Goal: Task Accomplishment & Management: Manage account settings

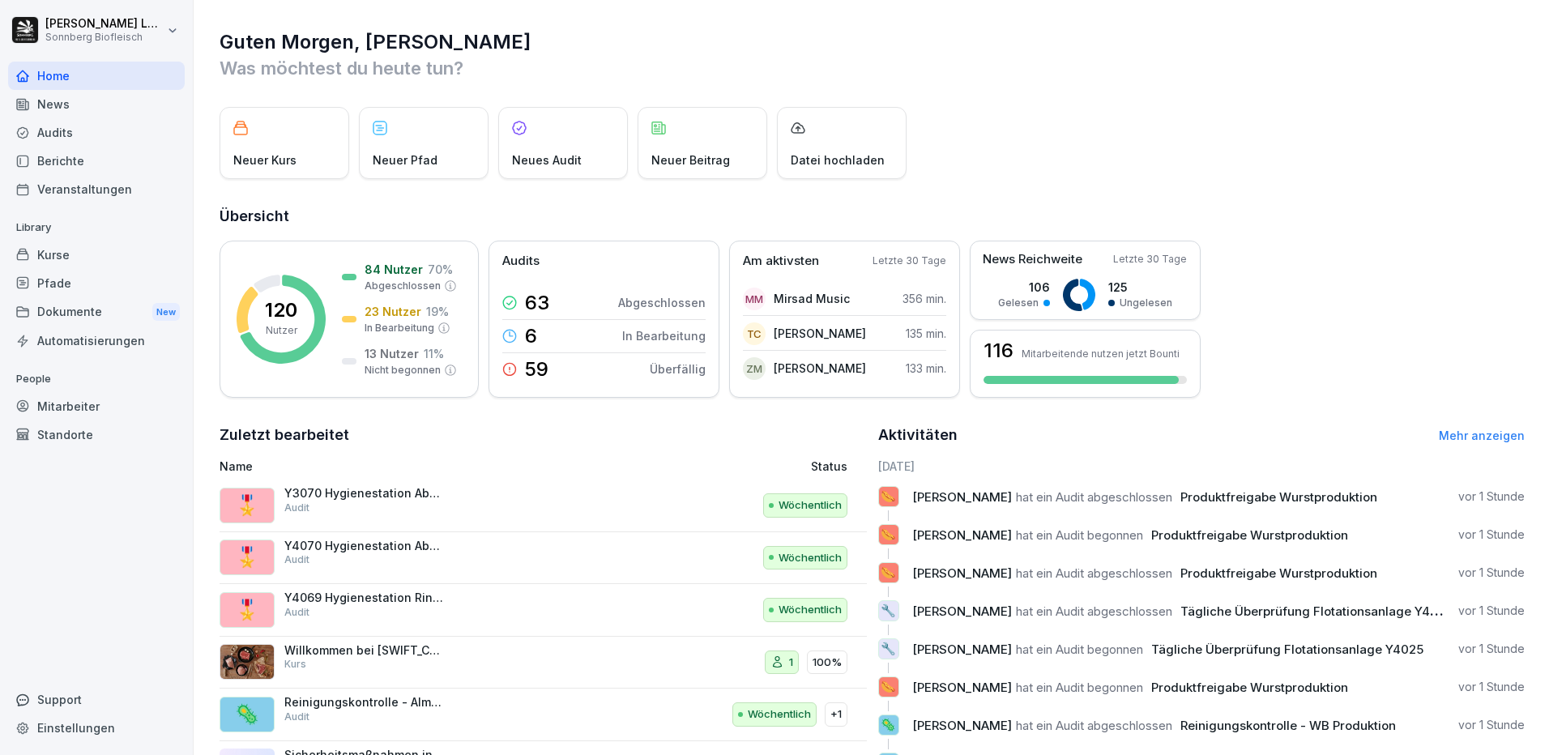
click at [109, 398] on div "Mitarbeiter" at bounding box center [96, 406] width 177 height 28
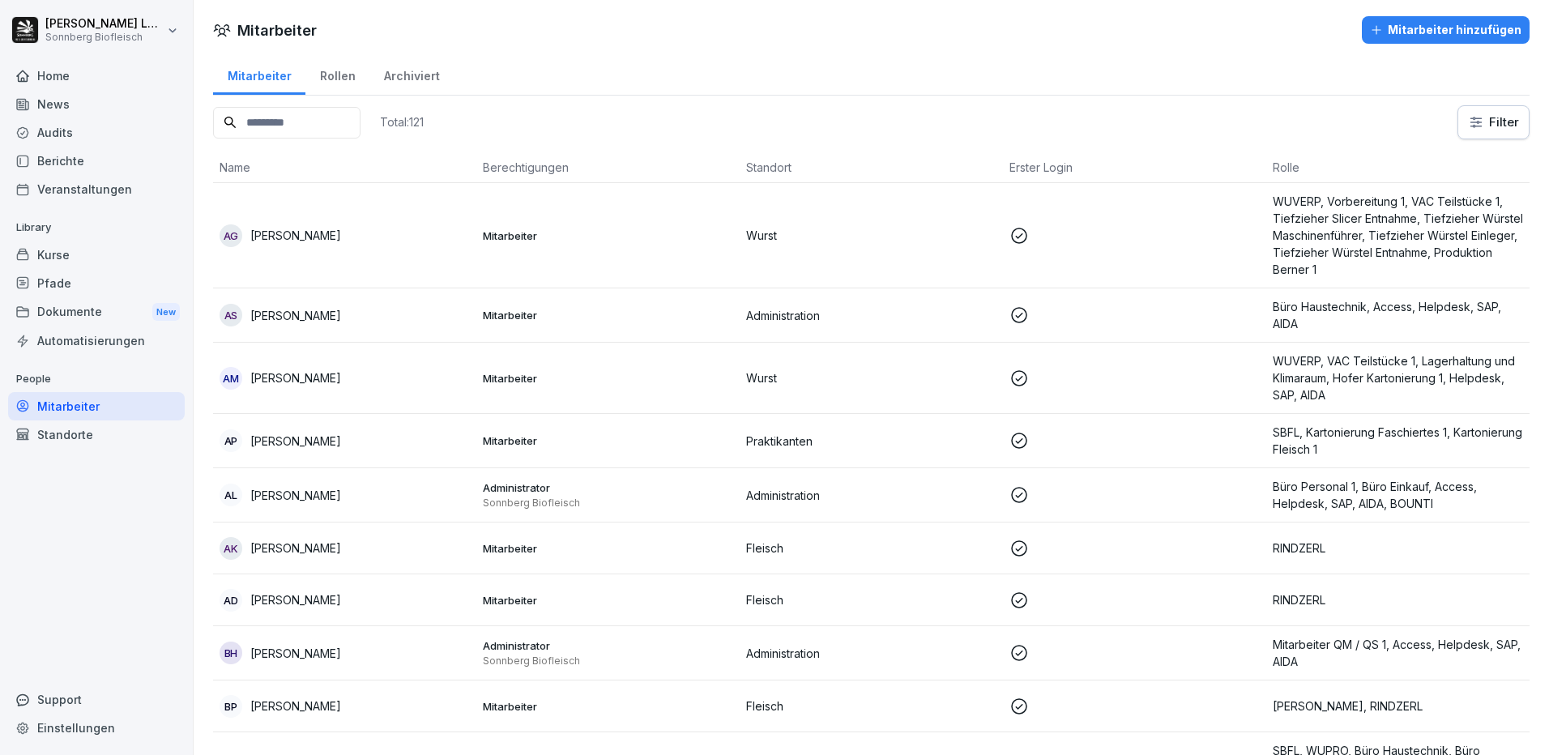
click at [82, 157] on div "Berichte" at bounding box center [96, 161] width 177 height 28
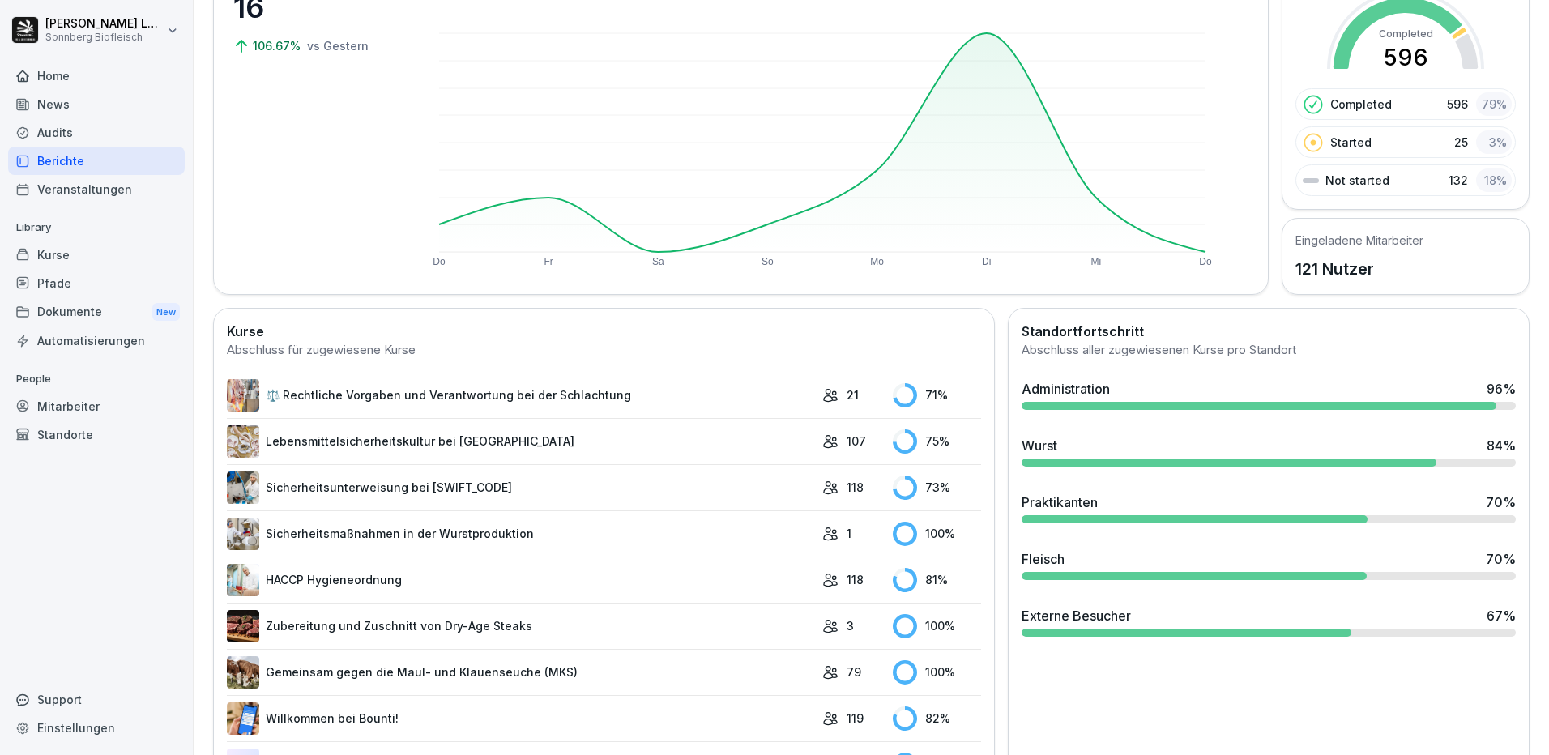
scroll to position [243, 0]
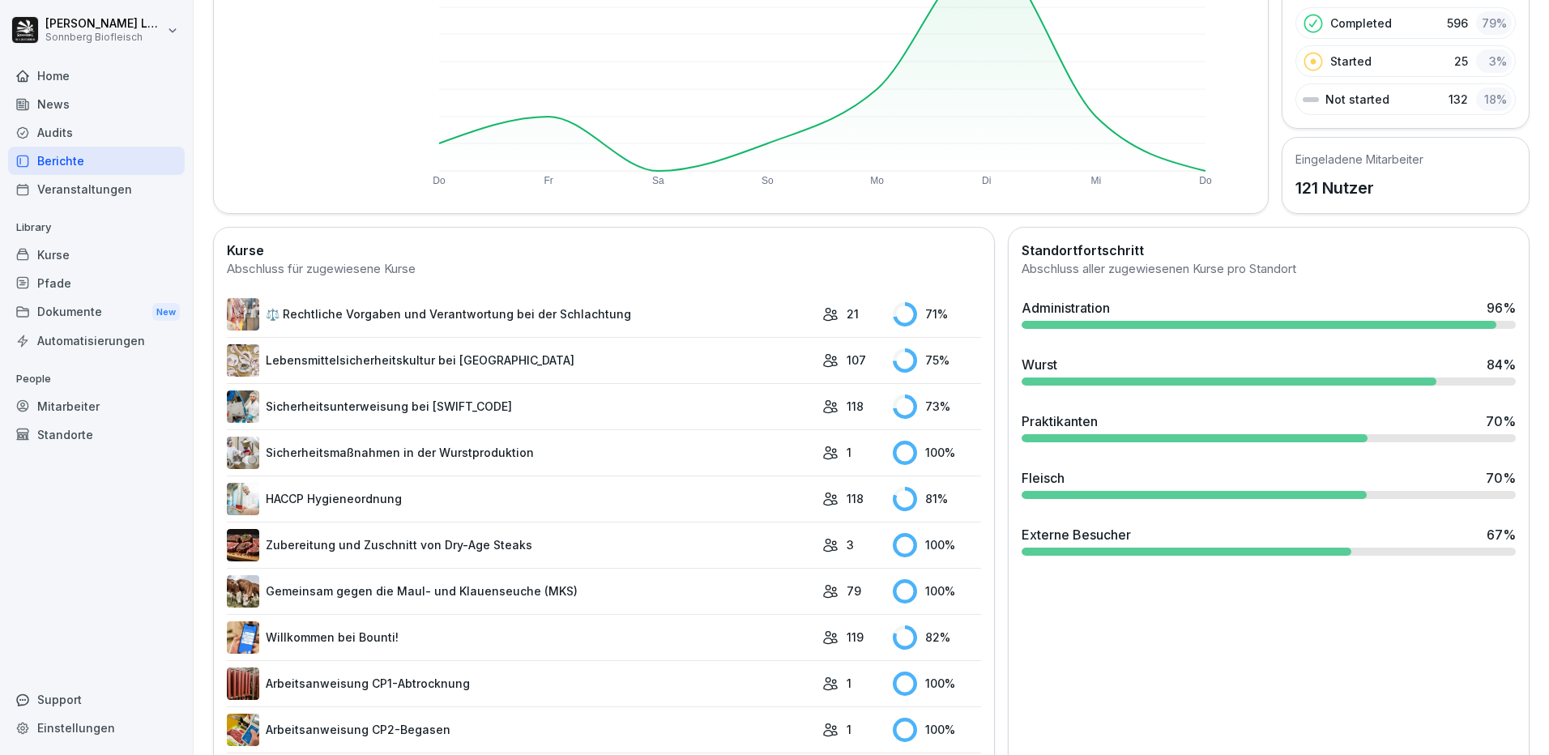
click at [122, 402] on div "Mitarbeiter" at bounding box center [96, 406] width 177 height 28
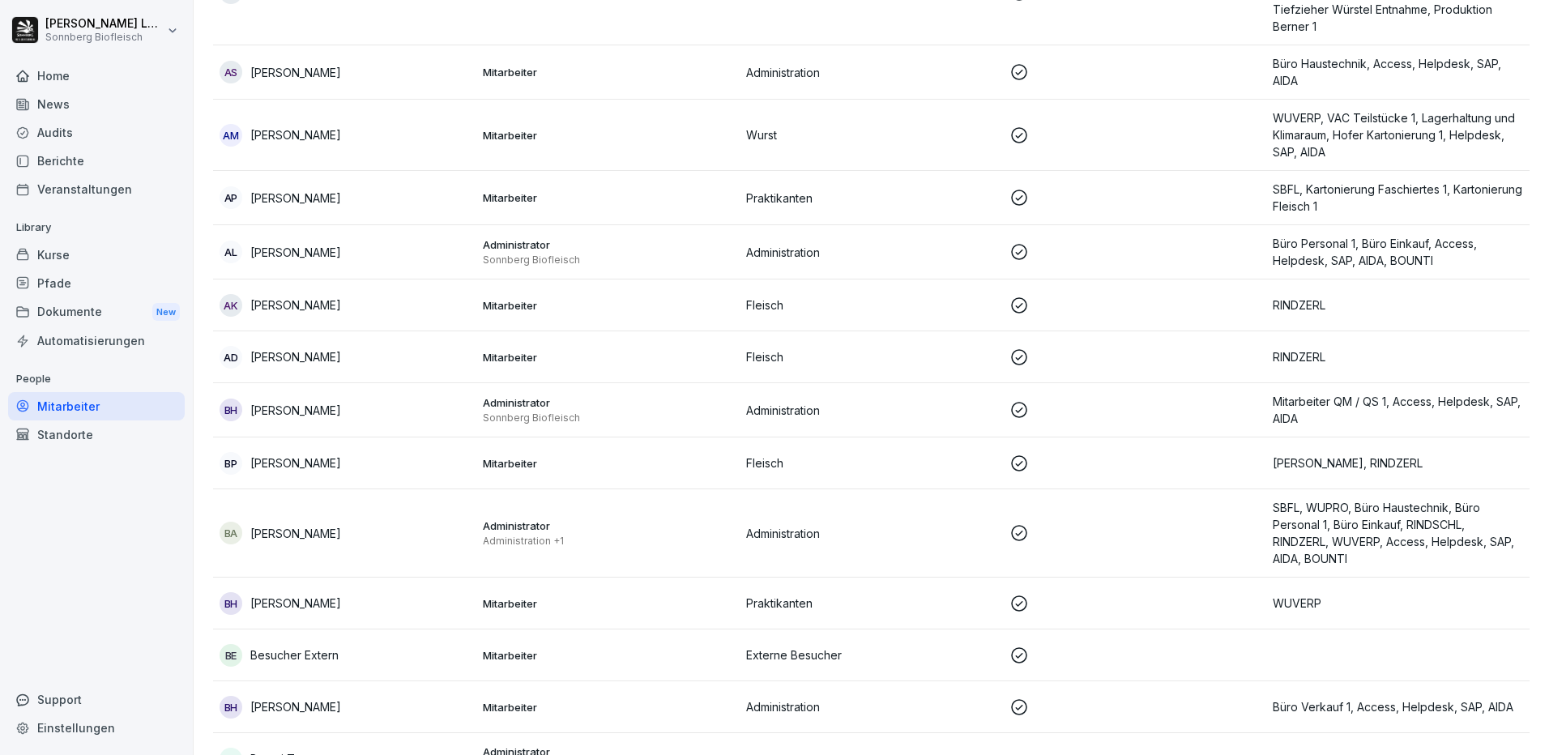
scroll to position [16, 0]
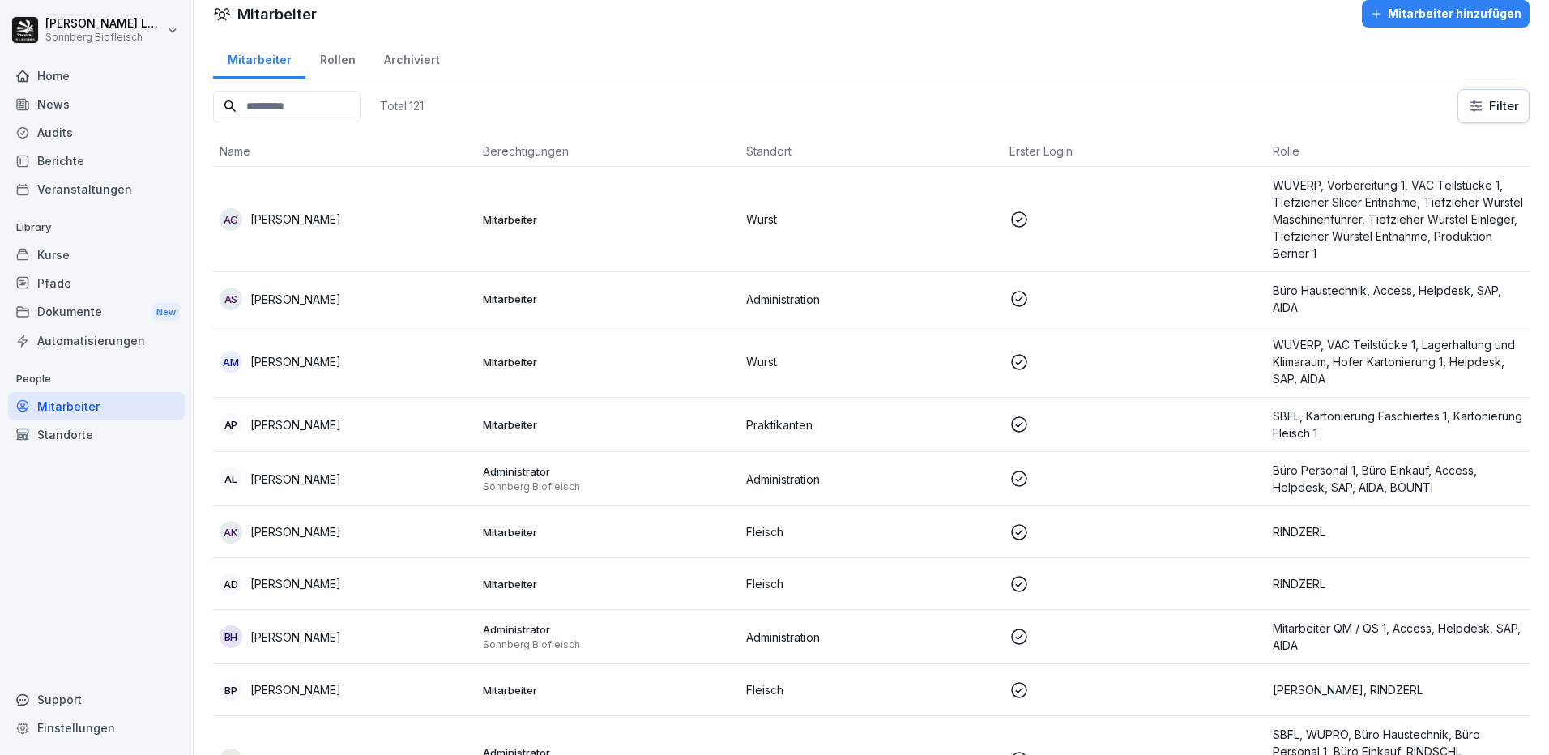
click at [254, 116] on input at bounding box center [286, 107] width 147 height 32
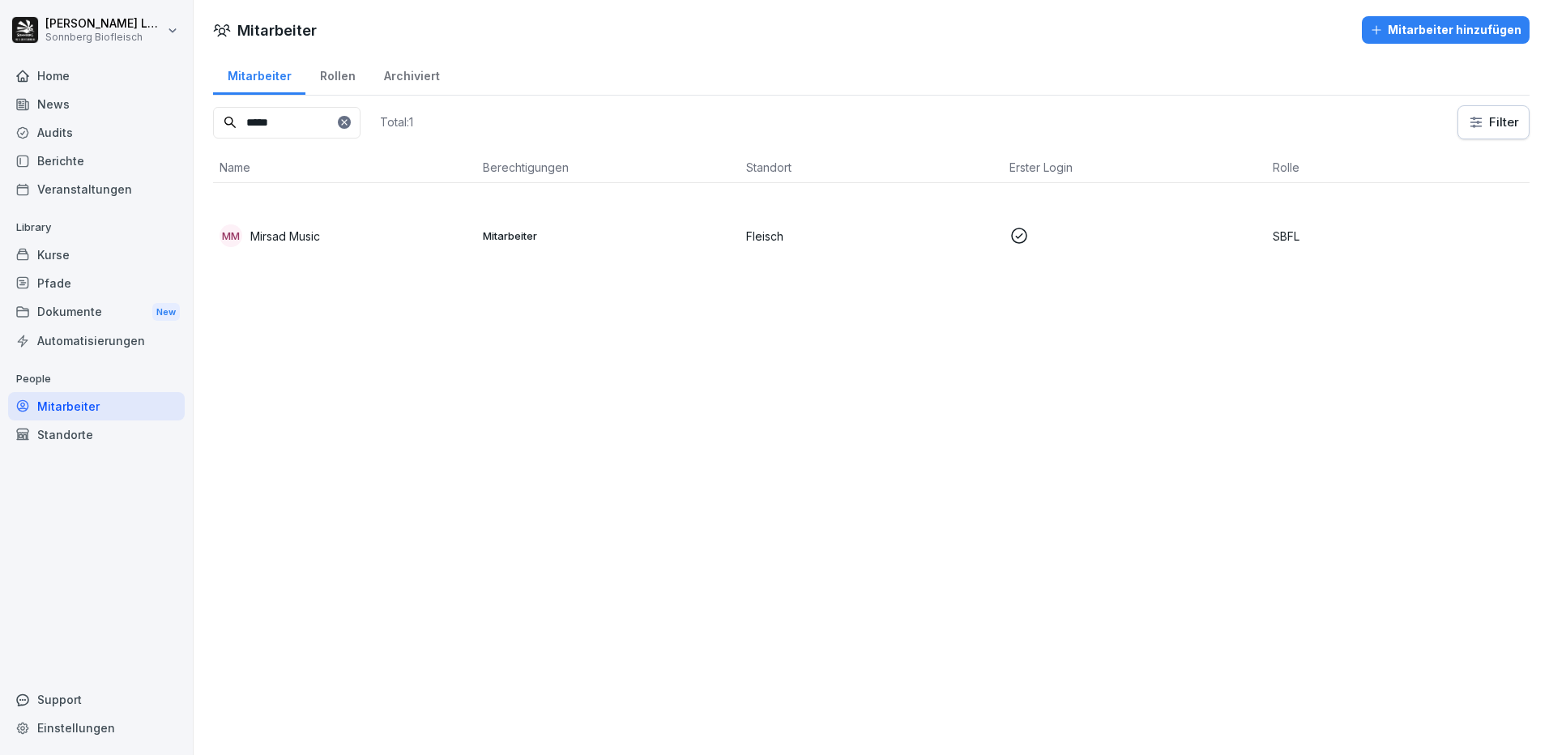
click at [282, 223] on td "MM Mirsad Music" at bounding box center [344, 235] width 263 height 105
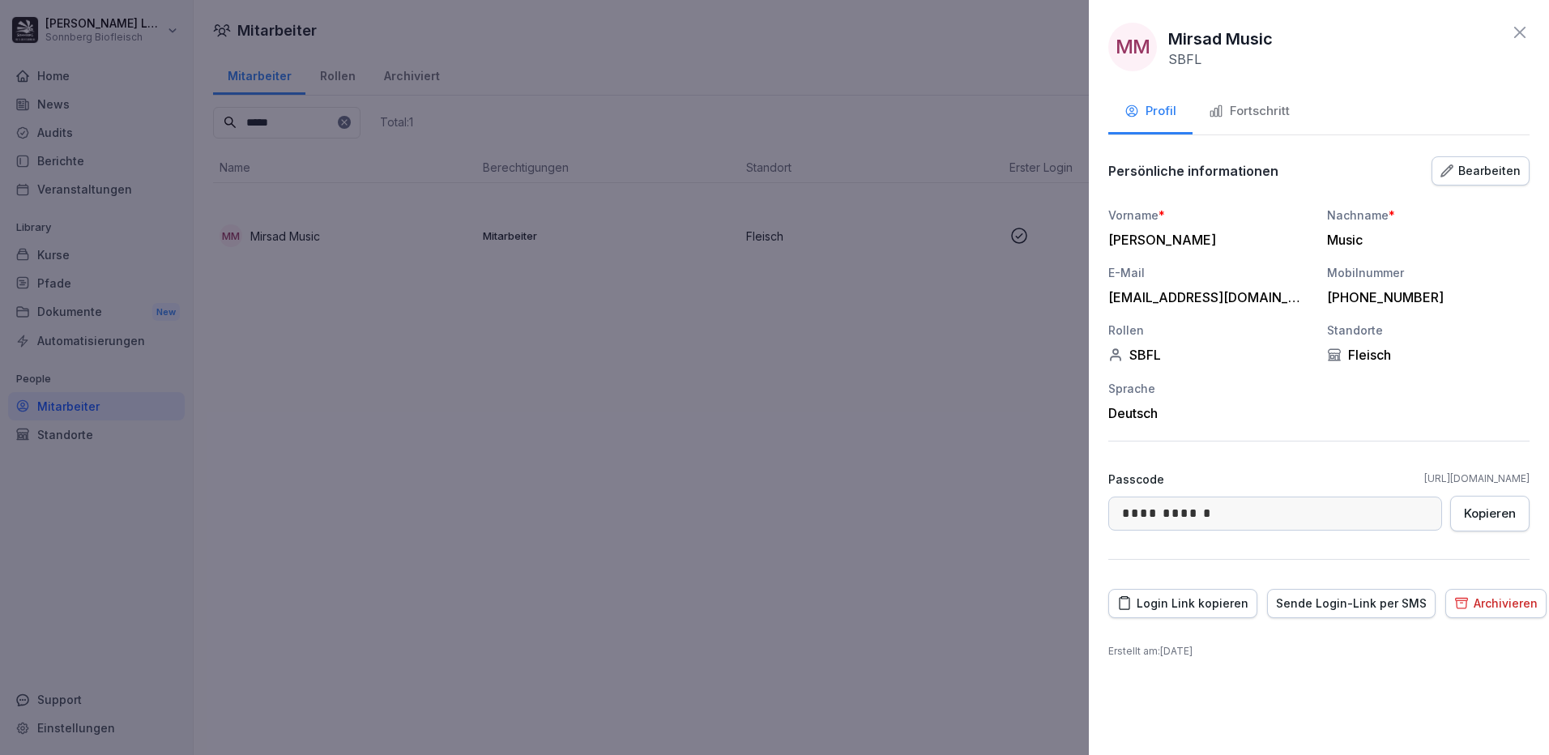
click at [1263, 120] on div "Fortschritt" at bounding box center [1249, 111] width 81 height 19
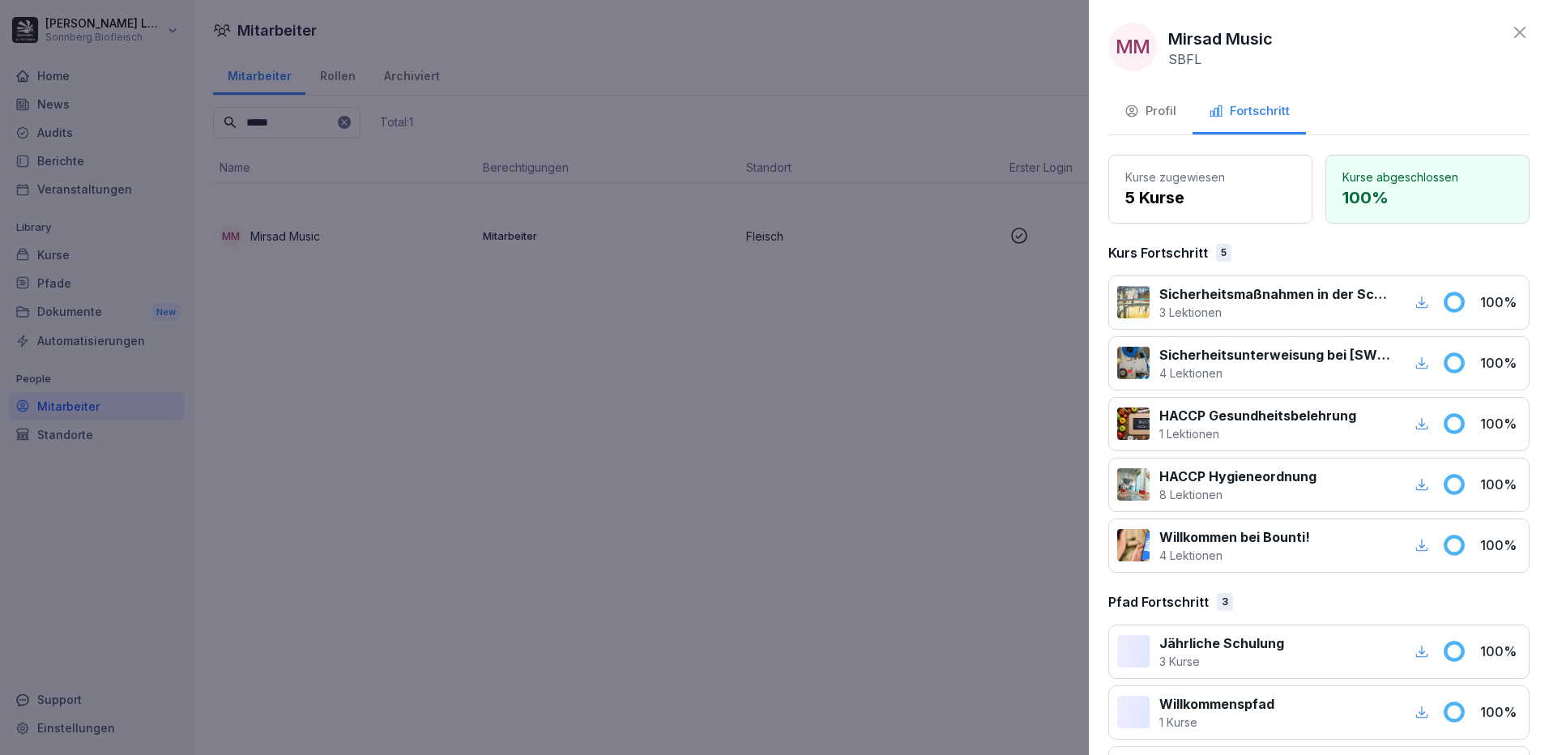
drag, startPoint x: 874, startPoint y: 374, endPoint x: 330, endPoint y: 77, distance: 619.4
click at [867, 369] on div at bounding box center [774, 377] width 1549 height 755
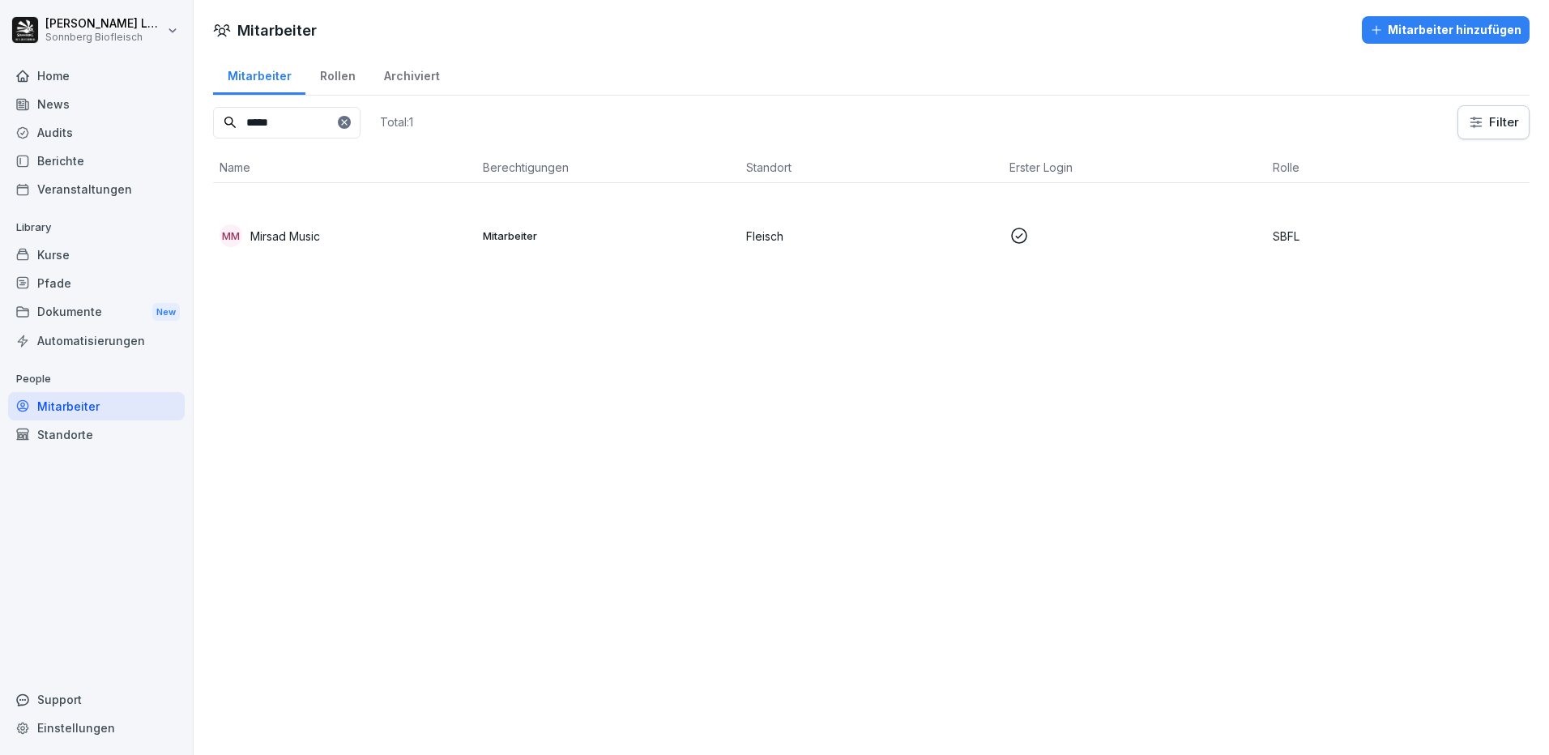
drag, startPoint x: 322, startPoint y: 125, endPoint x: 157, endPoint y: 84, distance: 169.4
click at [157, 84] on div "[PERSON_NAME] Sonnberg Biofleisch Home News Audits Berichte Veranstaltungen Lib…" at bounding box center [774, 377] width 1549 height 755
type input "*****"
click at [309, 255] on p "[PERSON_NAME]" at bounding box center [295, 261] width 91 height 17
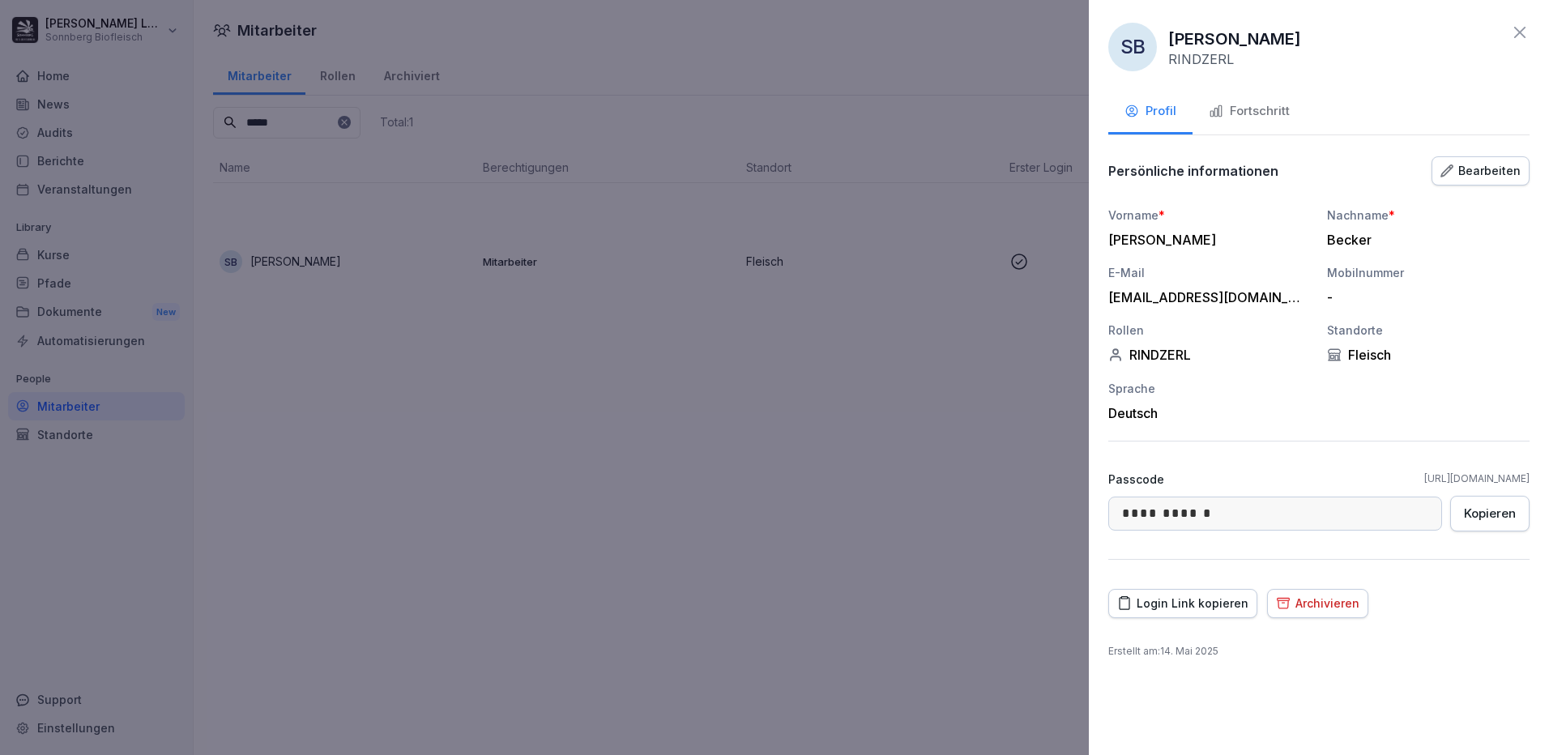
click at [1225, 110] on div "Fortschritt" at bounding box center [1249, 111] width 81 height 19
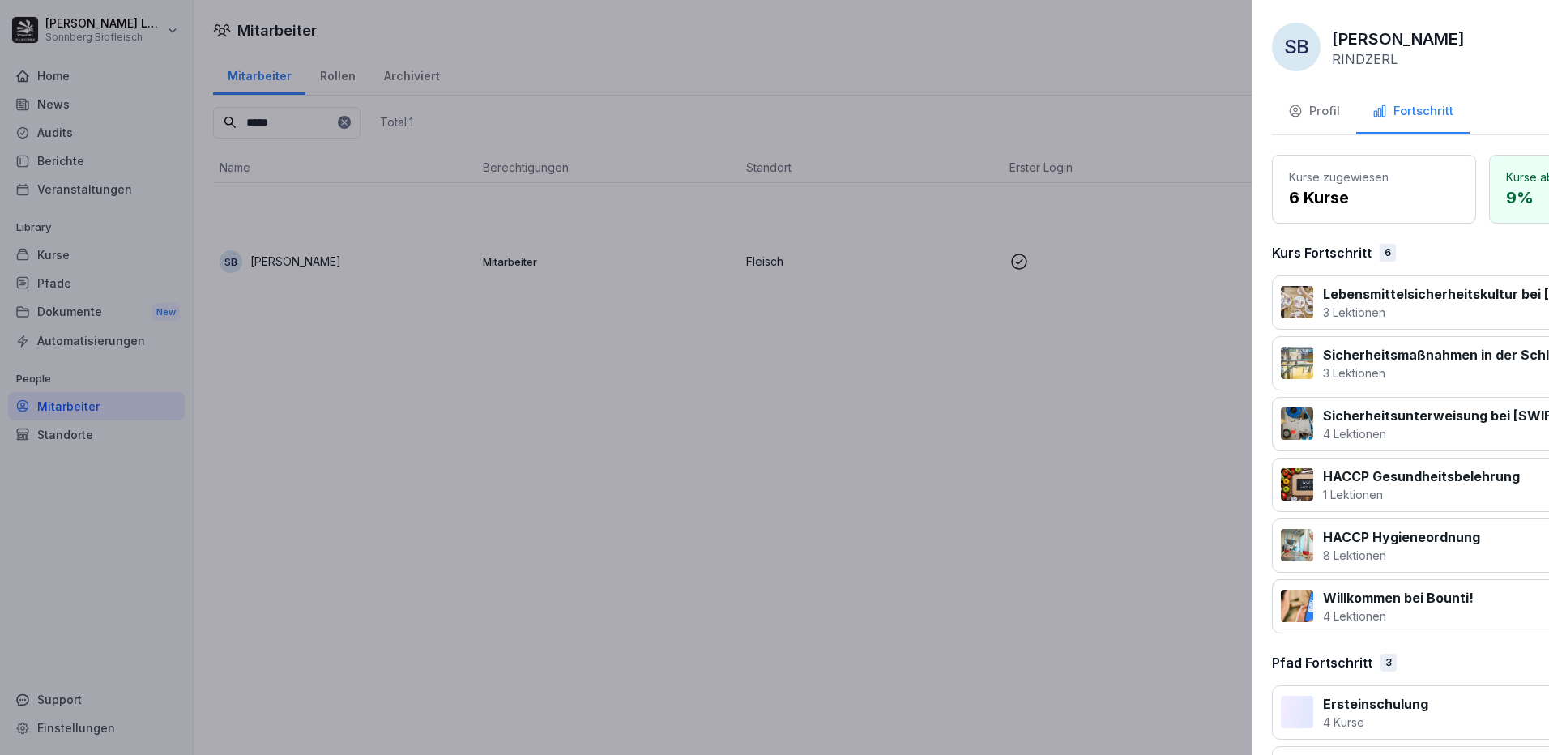
click at [745, 412] on div at bounding box center [774, 377] width 1549 height 755
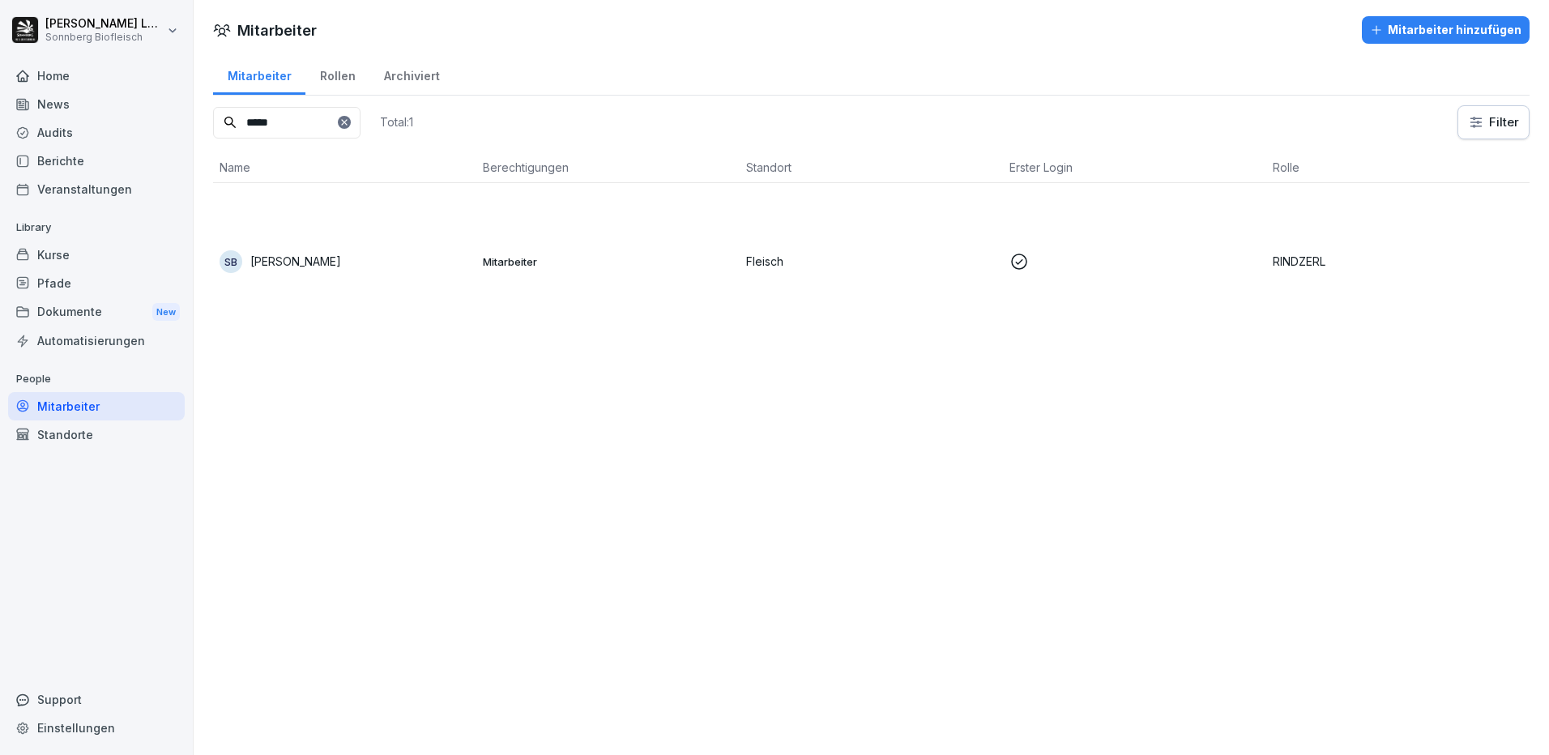
click at [98, 408] on div "Mitarbeiter" at bounding box center [96, 406] width 177 height 28
click at [351, 128] on div at bounding box center [344, 122] width 13 height 13
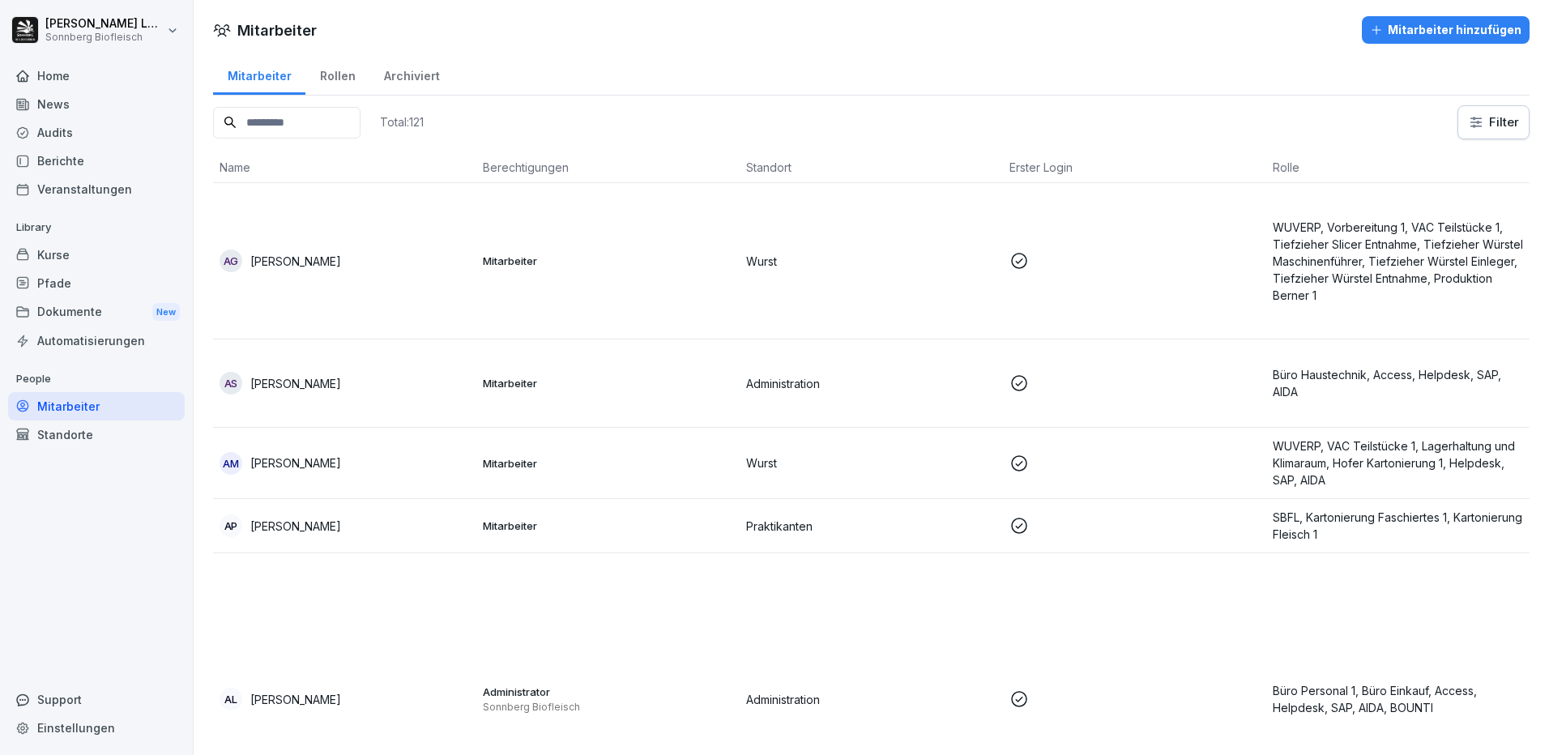
click at [57, 160] on div "Berichte" at bounding box center [96, 161] width 177 height 28
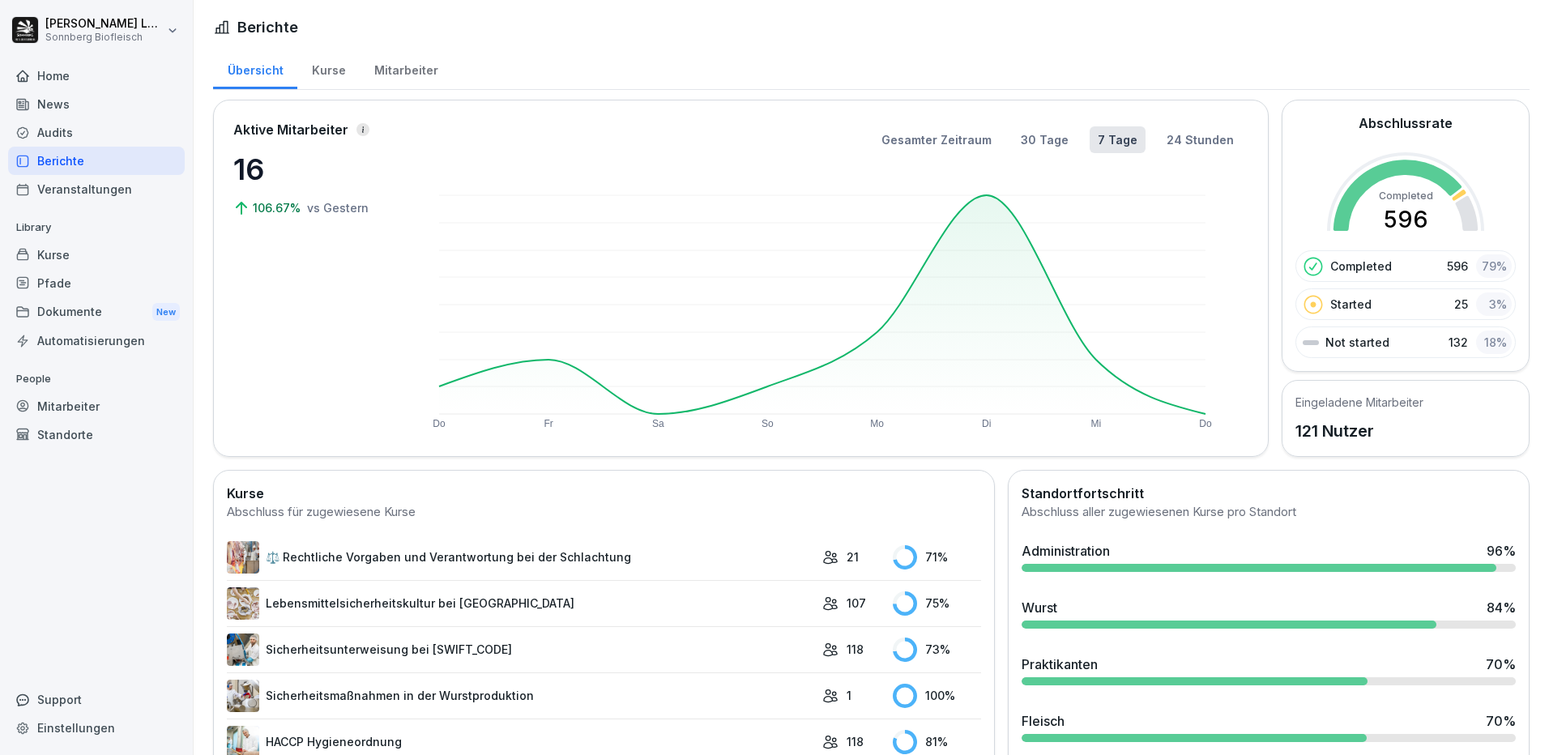
click at [384, 67] on div "Mitarbeiter" at bounding box center [406, 68] width 92 height 41
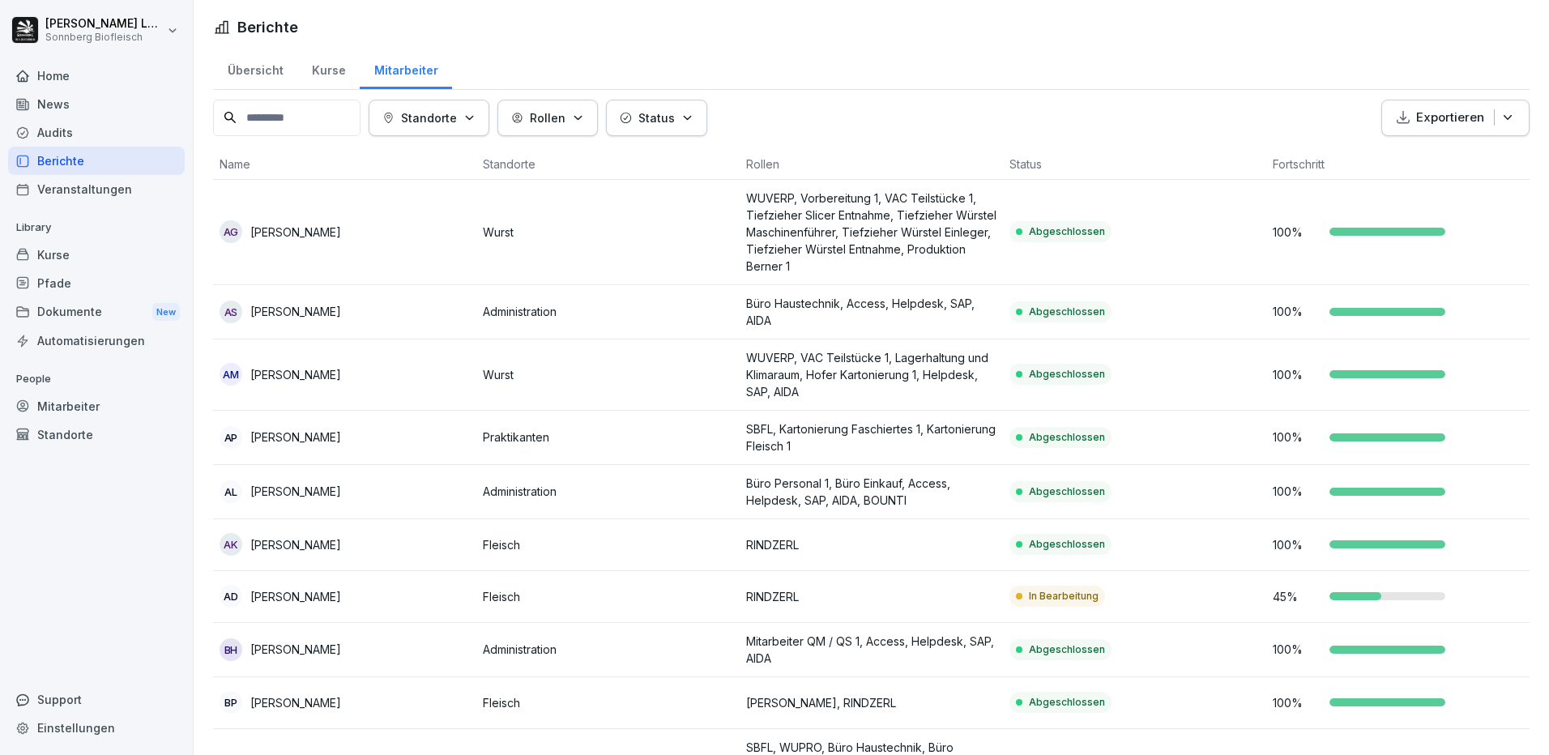
click at [637, 112] on div "Status" at bounding box center [657, 117] width 74 height 17
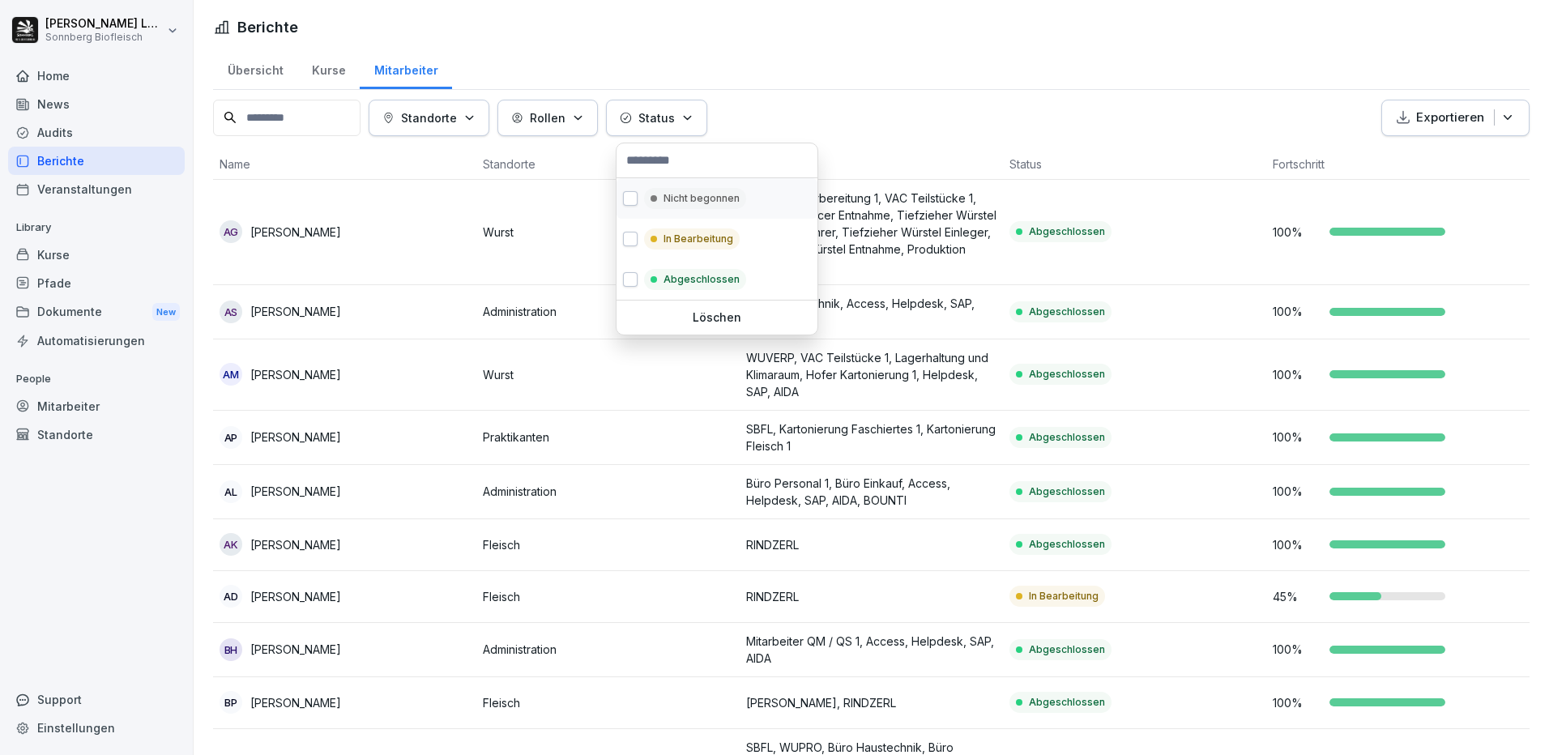
click at [670, 200] on p "Nicht begonnen" at bounding box center [702, 198] width 76 height 15
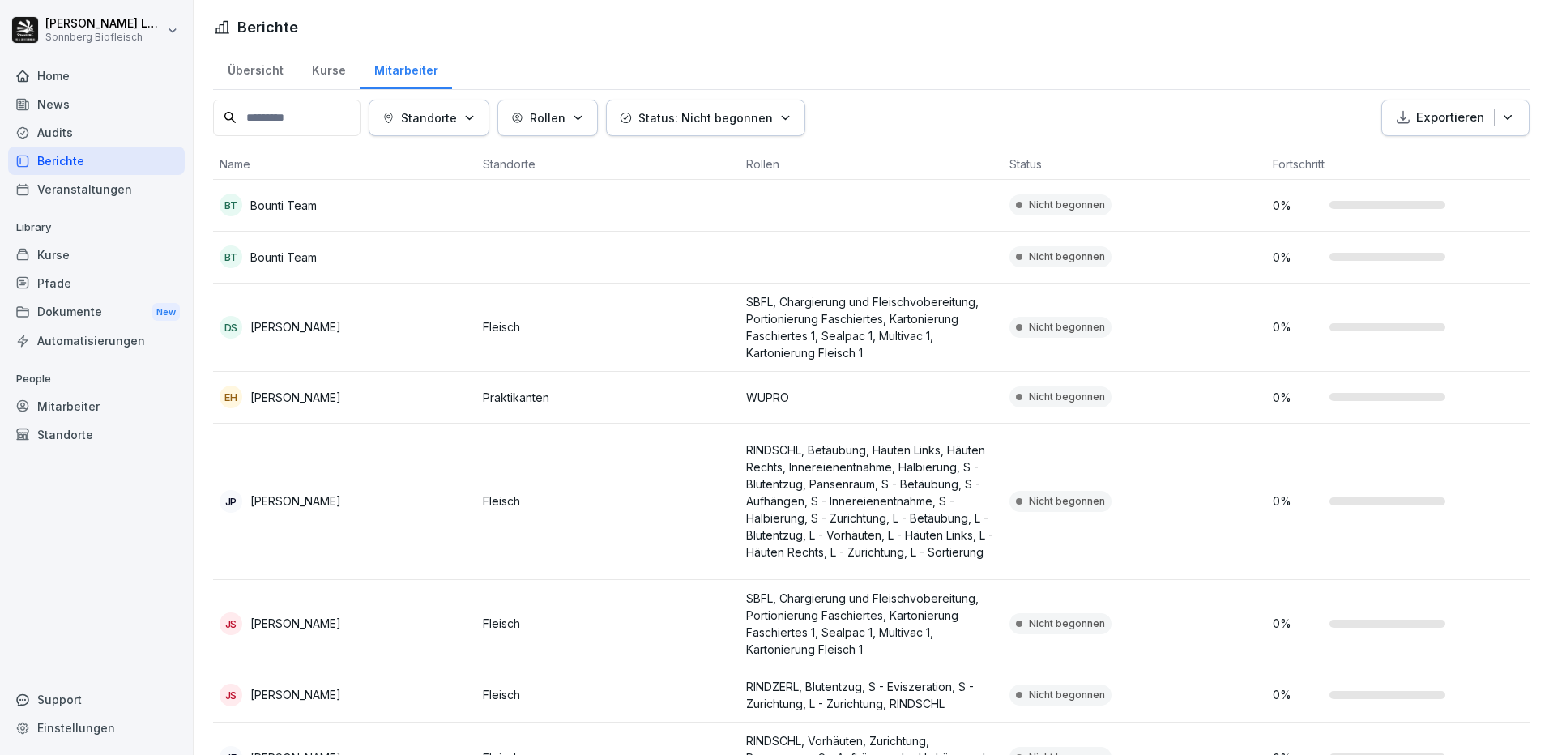
click at [161, 542] on html "[PERSON_NAME] Sonnberg Biofleisch Home News Audits Berichte Veranstaltungen Lib…" at bounding box center [774, 377] width 1549 height 755
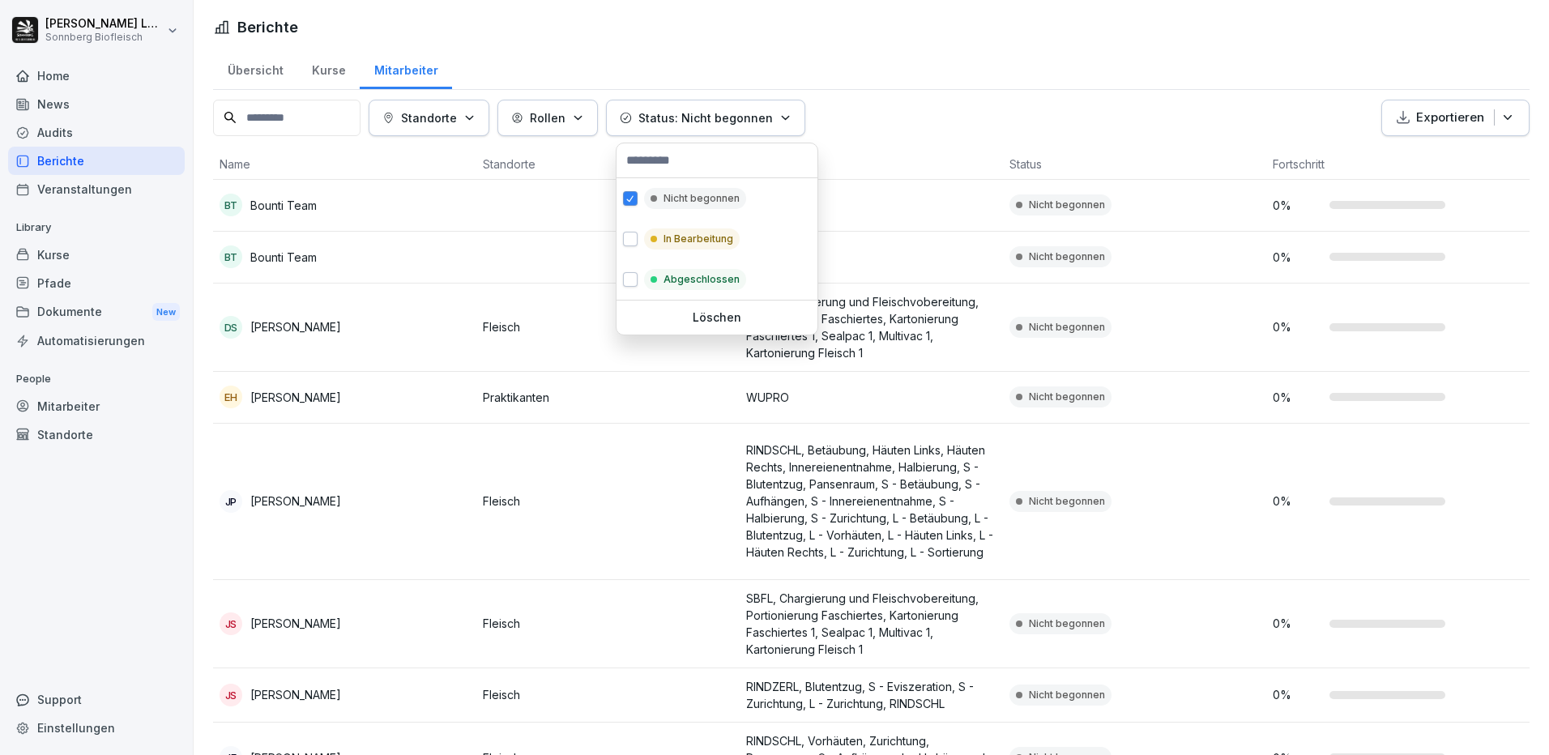
click at [657, 119] on p "Status: Nicht begonnen" at bounding box center [706, 117] width 135 height 17
click at [634, 242] on button "button" at bounding box center [630, 239] width 15 height 15
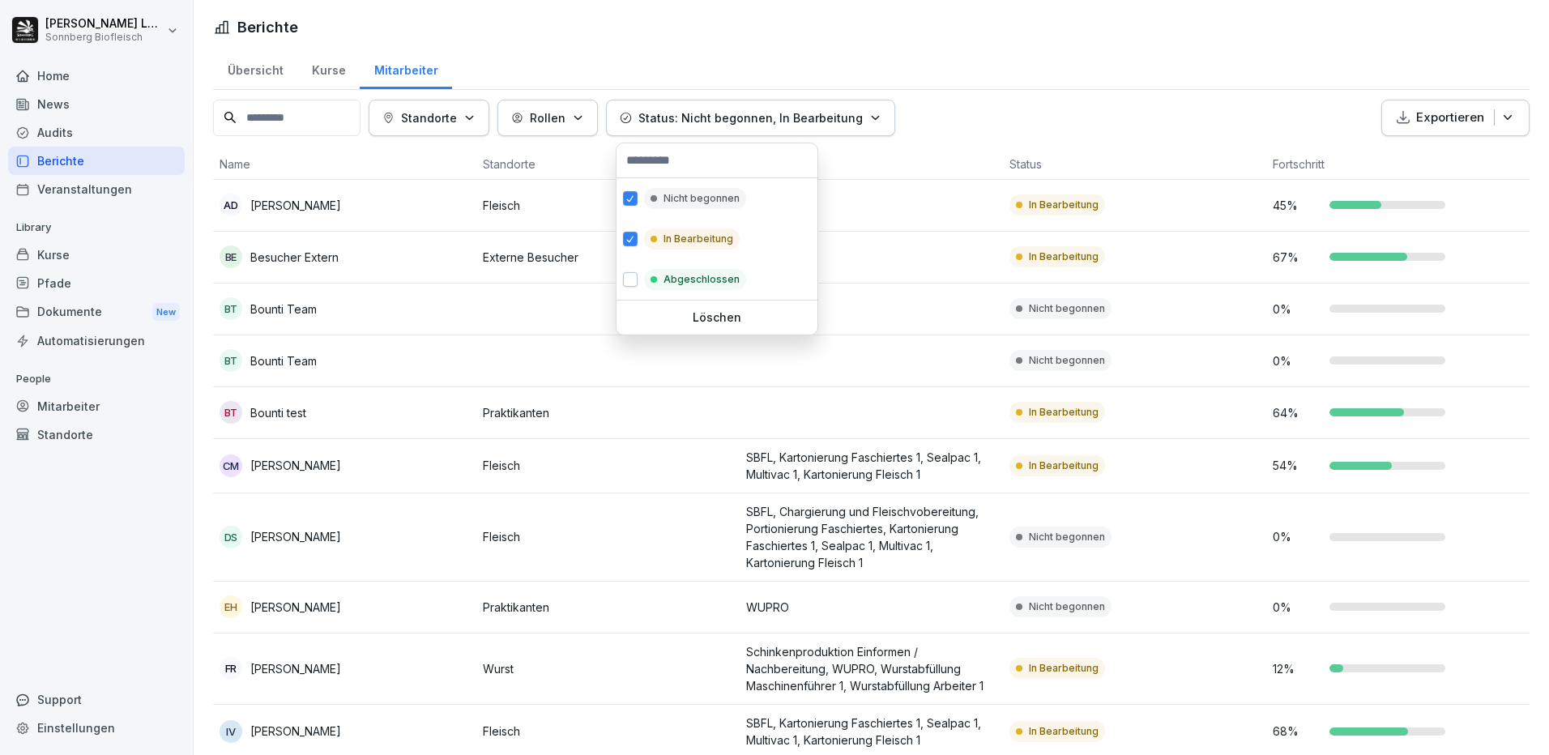
drag, startPoint x: 135, startPoint y: 617, endPoint x: 154, endPoint y: 593, distance: 30.0
click at [139, 613] on html "[PERSON_NAME] Sonnberg Biofleisch Home News Audits Berichte Veranstaltungen Lib…" at bounding box center [774, 377] width 1549 height 755
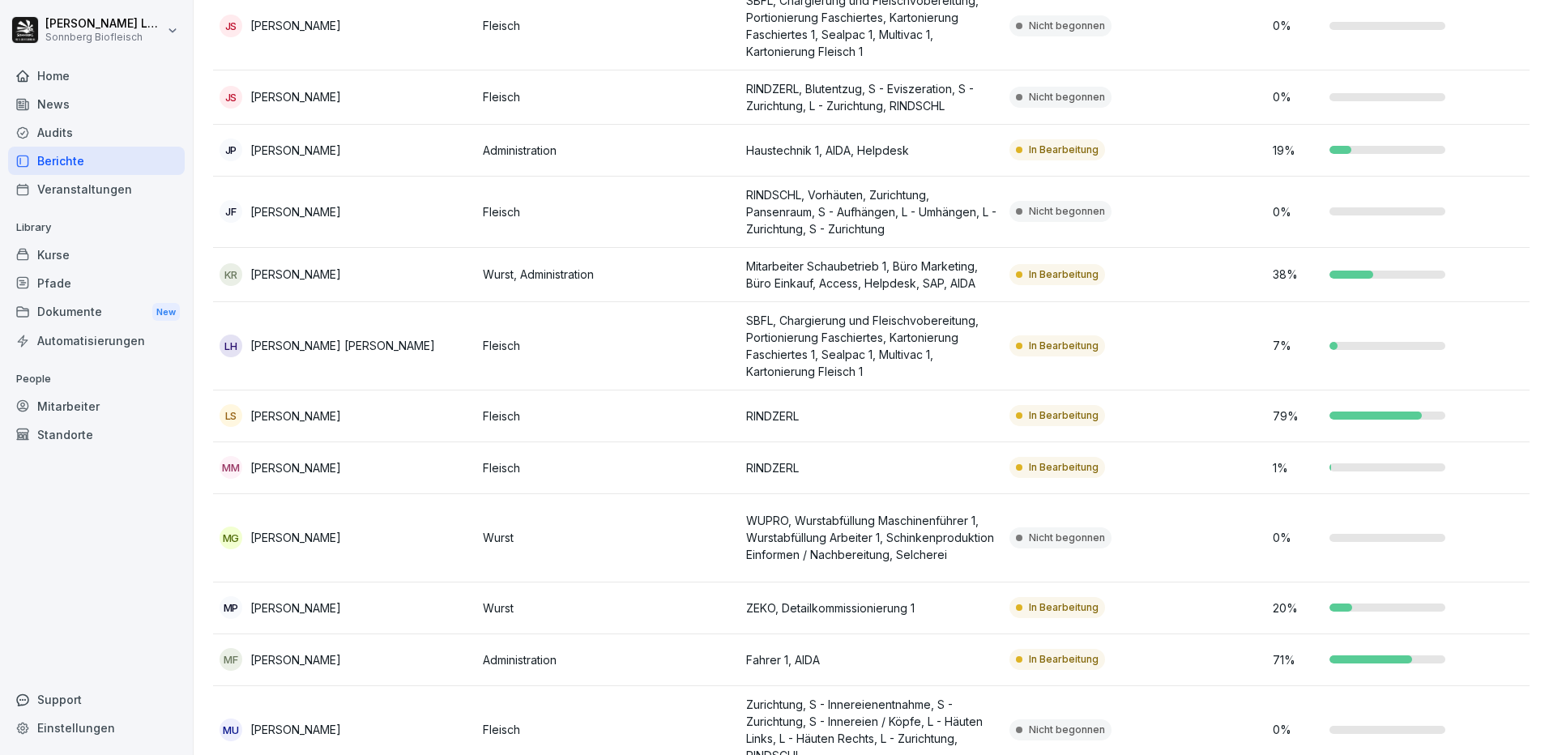
scroll to position [1103, 0]
